Goal: Information Seeking & Learning: Learn about a topic

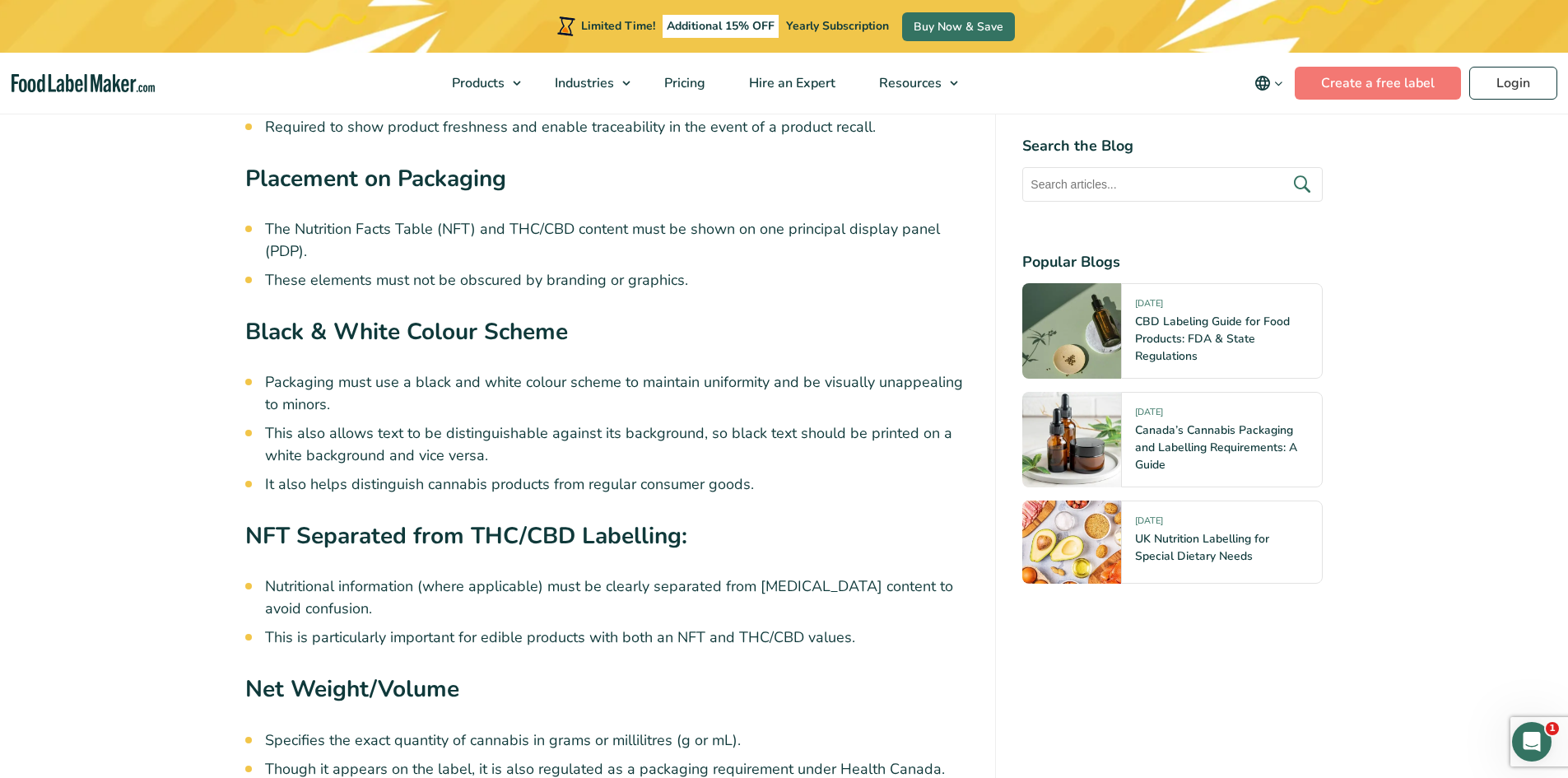
scroll to position [8123, 0]
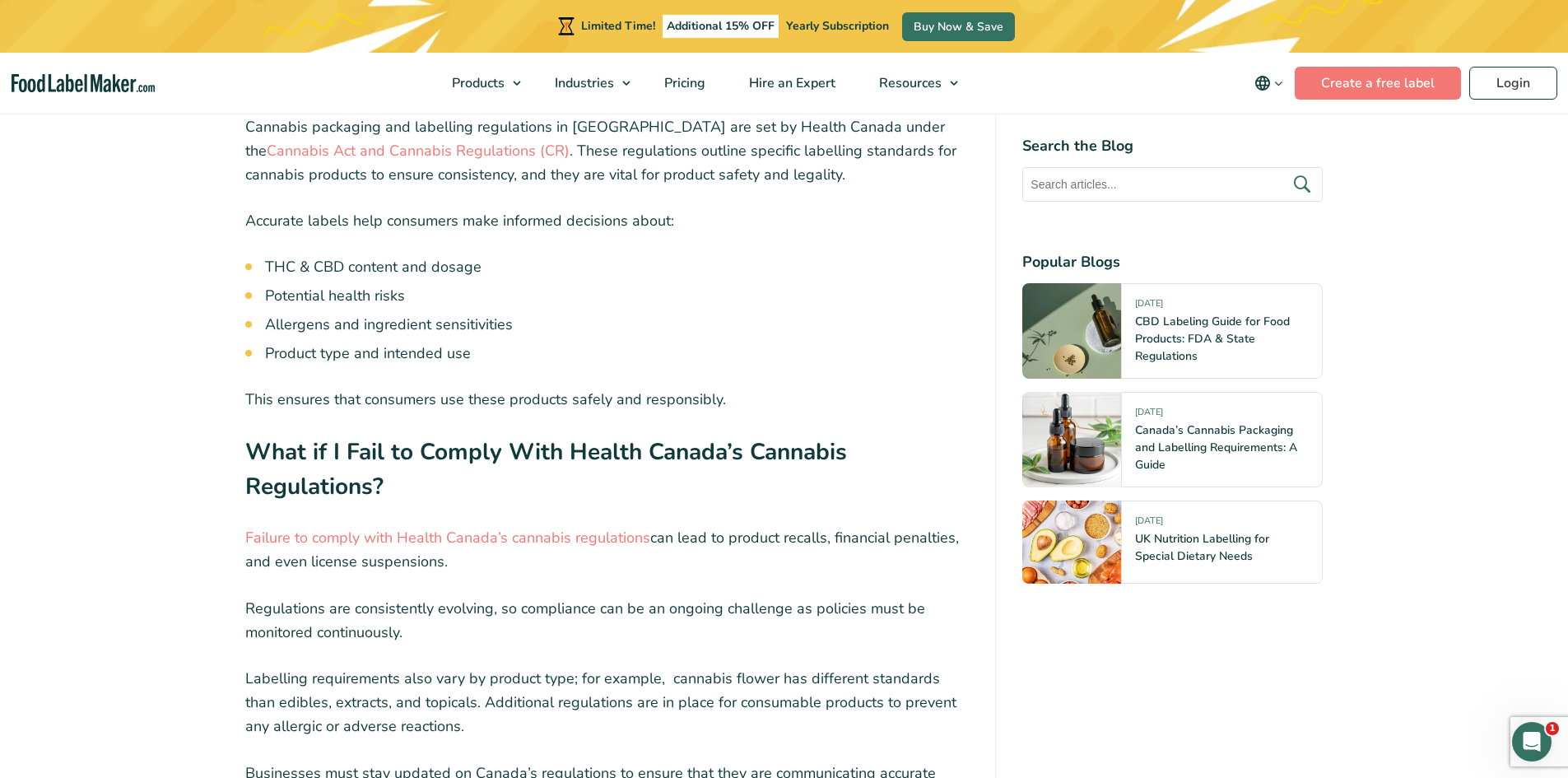
scroll to position [659, 0]
